Goal: Find specific page/section: Find specific page/section

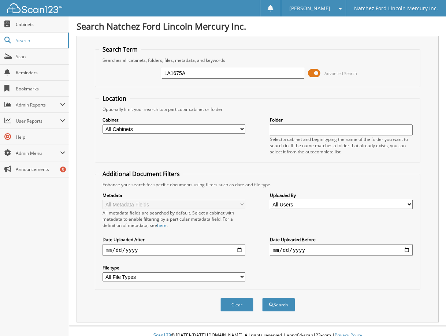
type input "LA1675A"
click at [262, 298] on button "Search" at bounding box center [278, 305] width 33 height 14
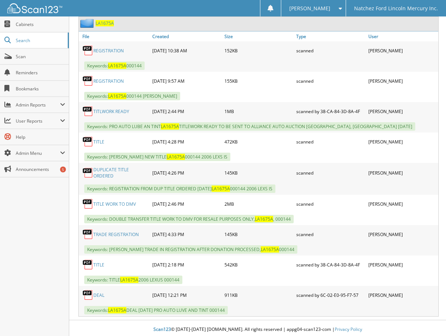
scroll to position [371, 0]
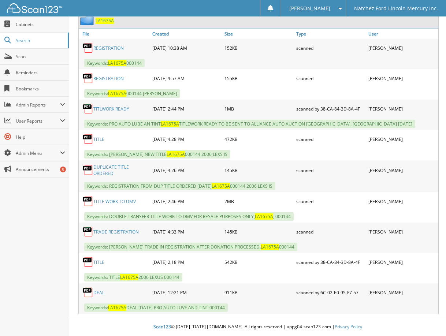
click at [98, 293] on link "DEAL" at bounding box center [98, 293] width 11 height 6
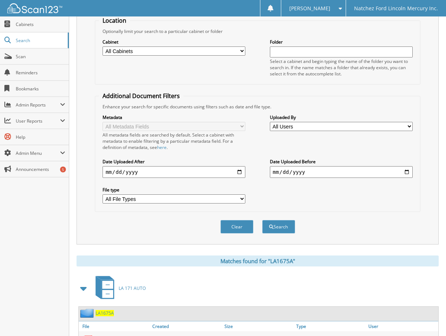
scroll to position [0, 0]
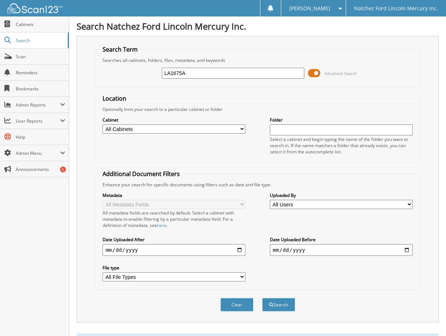
drag, startPoint x: 202, startPoint y: 73, endPoint x: 145, endPoint y: 67, distance: 57.1
click at [148, 78] on div "LA1675A Advanced Search" at bounding box center [257, 73] width 317 height 20
type input "303266"
click at [262, 298] on button "Search" at bounding box center [278, 305] width 33 height 14
drag, startPoint x: 202, startPoint y: 76, endPoint x: 130, endPoint y: 72, distance: 71.9
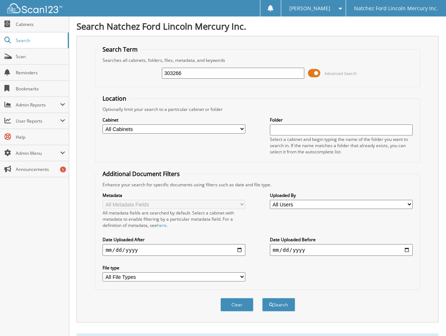
click at [131, 73] on div "303266 Advanced Search" at bounding box center [257, 73] width 317 height 20
type input "P2831"
click at [262, 298] on button "Search" at bounding box center [278, 305] width 33 height 14
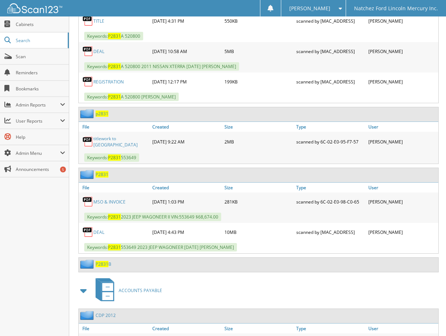
scroll to position [440, 0]
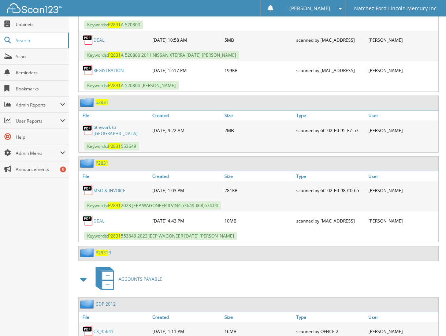
click at [101, 220] on link "DEAL" at bounding box center [98, 221] width 11 height 6
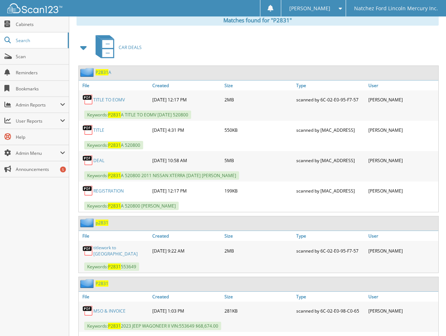
scroll to position [293, 0]
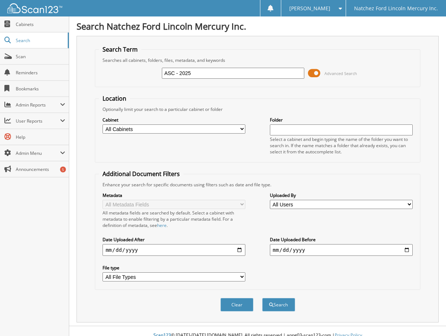
type input "ASC - 2025"
click at [262, 298] on button "Search" at bounding box center [278, 305] width 33 height 14
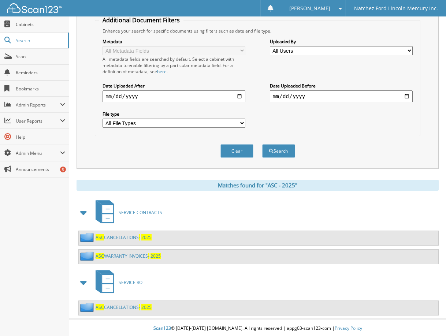
scroll to position [156, 0]
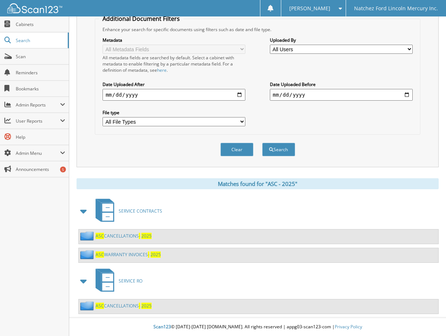
click at [124, 254] on link "ASC WARRANTY INVOICES - 2025" at bounding box center [128, 255] width 65 height 6
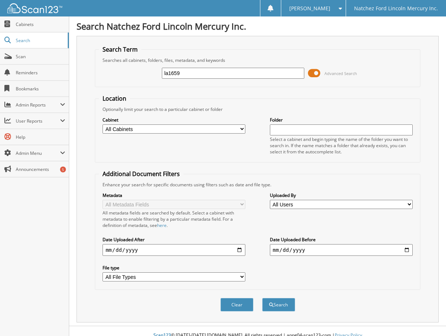
type input "la1659"
click at [262, 298] on button "Search" at bounding box center [278, 305] width 33 height 14
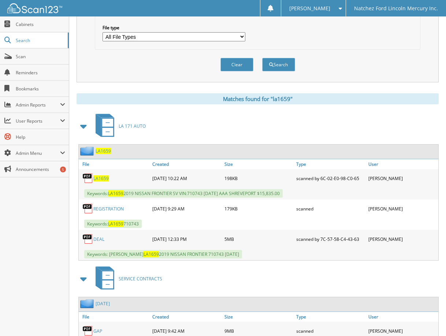
scroll to position [256, 0]
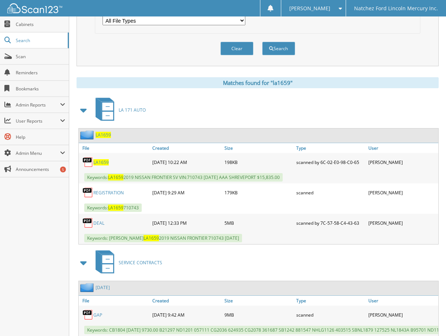
click at [106, 136] on span "LA1659" at bounding box center [103, 135] width 15 height 6
